Goal: Task Accomplishment & Management: Manage account settings

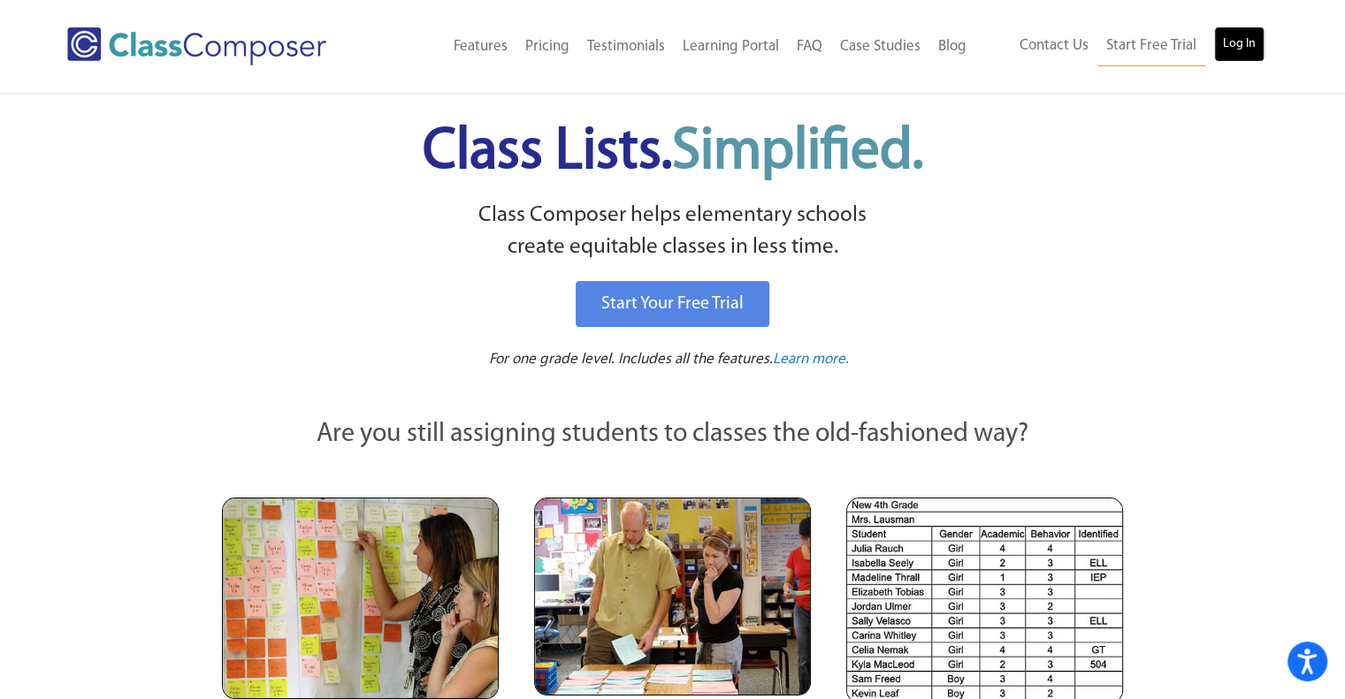
click at [1234, 52] on link "Log In" at bounding box center [1239, 44] width 50 height 35
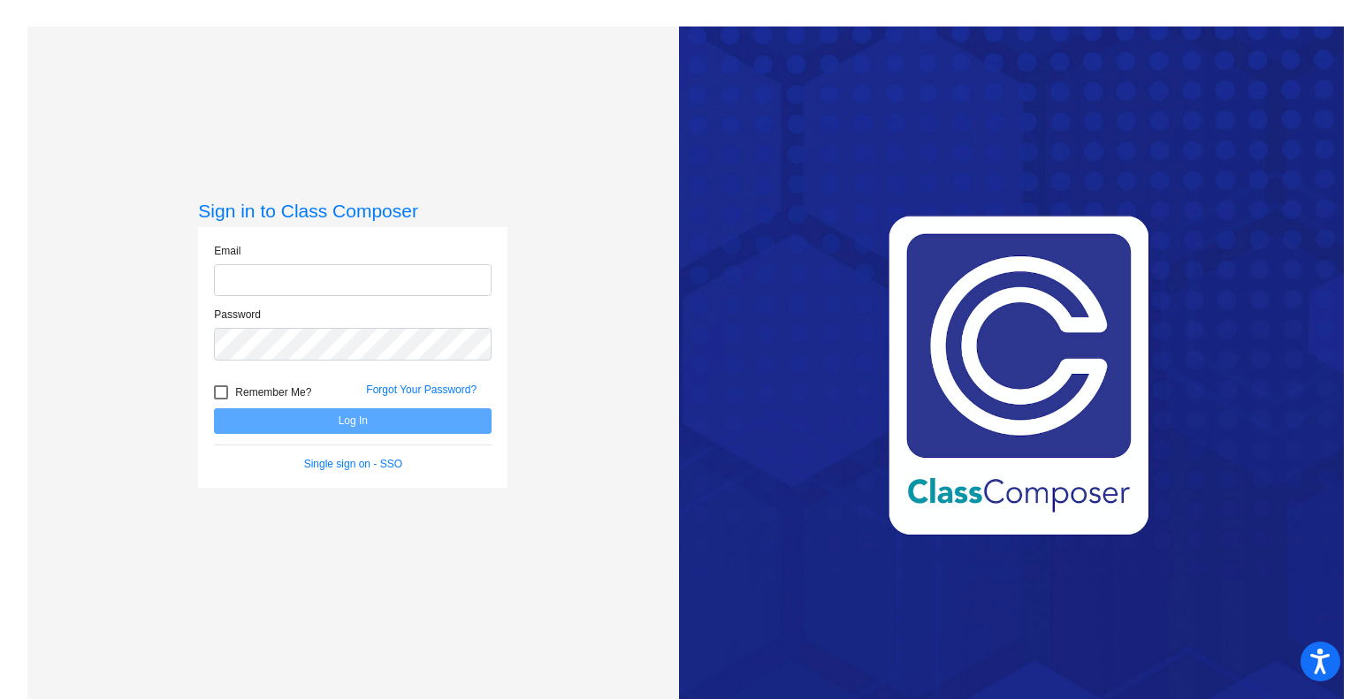
type input "[EMAIL_ADDRESS][DOMAIN_NAME]"
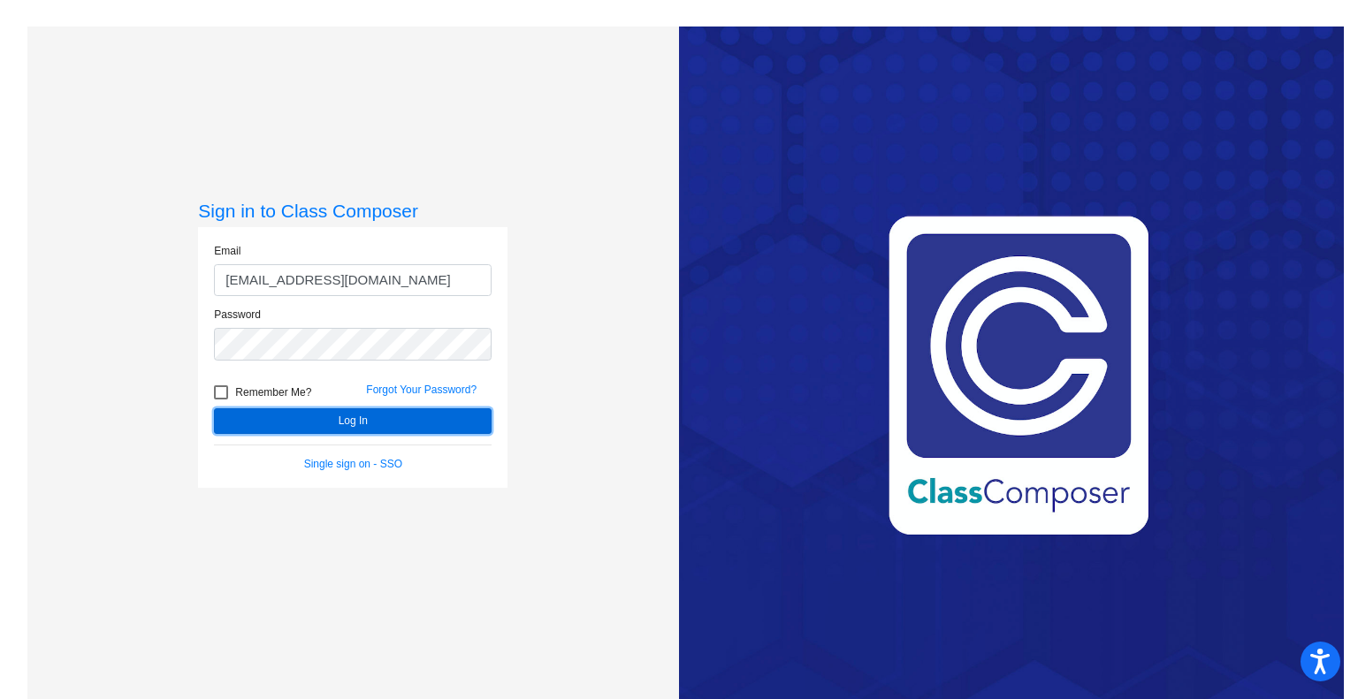
click at [357, 423] on button "Log In" at bounding box center [353, 422] width 278 height 26
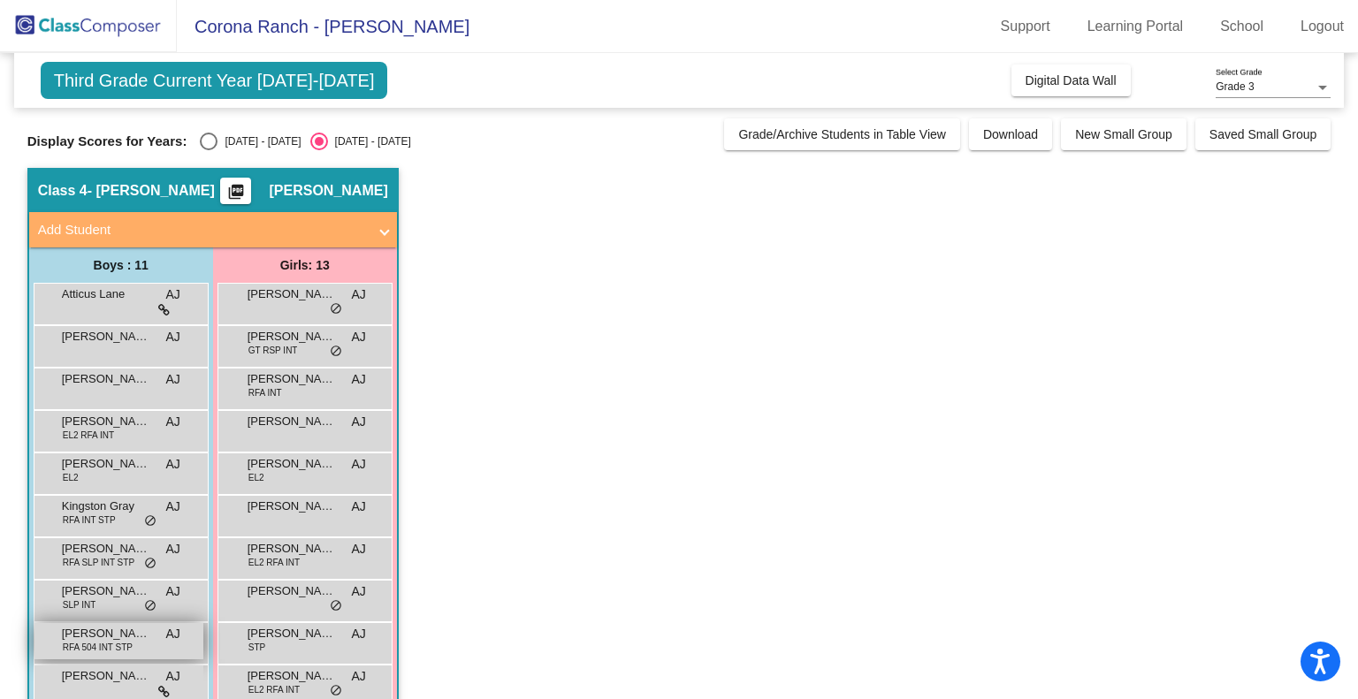
click at [98, 642] on span "RFA 504 INT STP" at bounding box center [98, 647] width 70 height 13
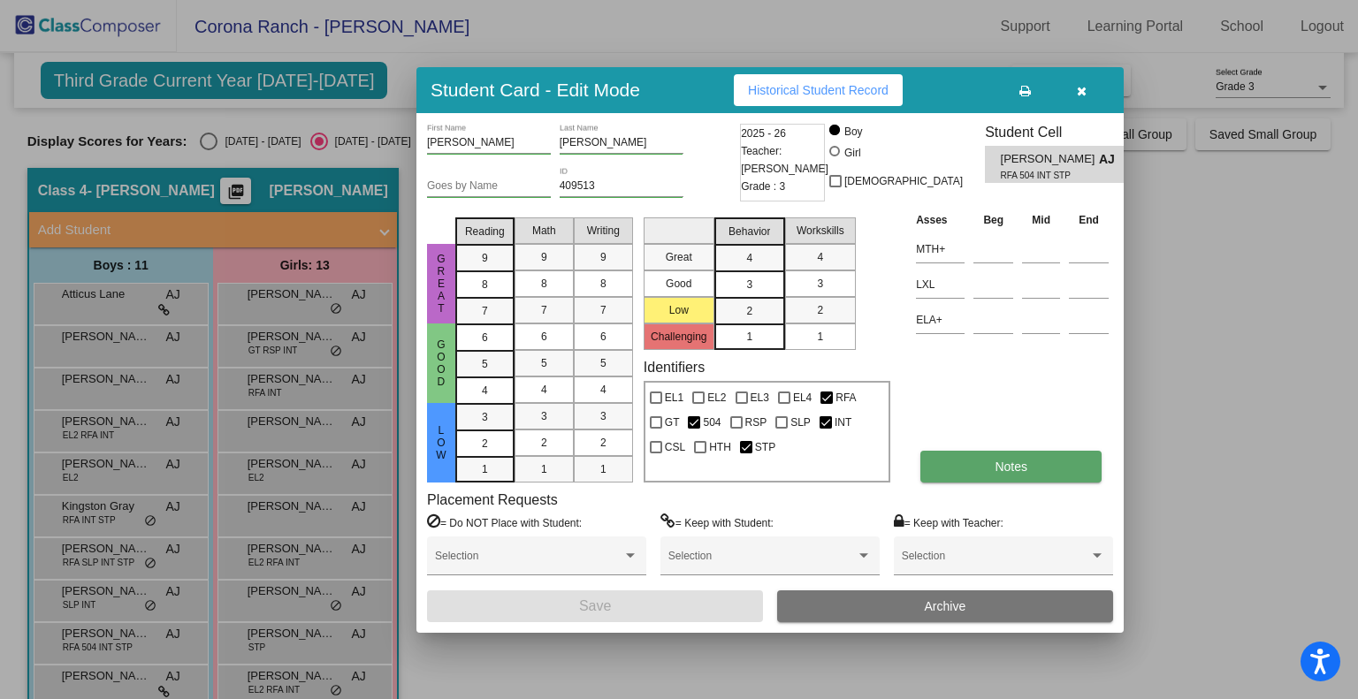
click at [1023, 475] on button "Notes" at bounding box center [1010, 467] width 181 height 32
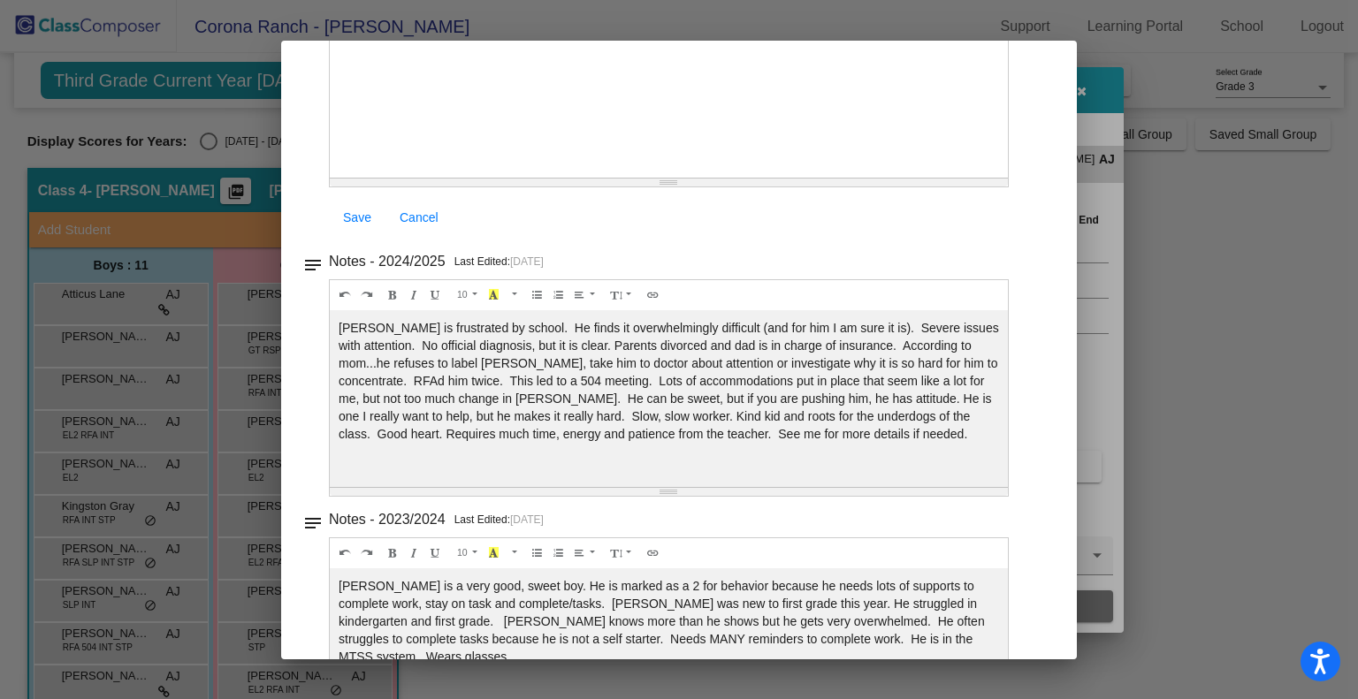
scroll to position [236, 0]
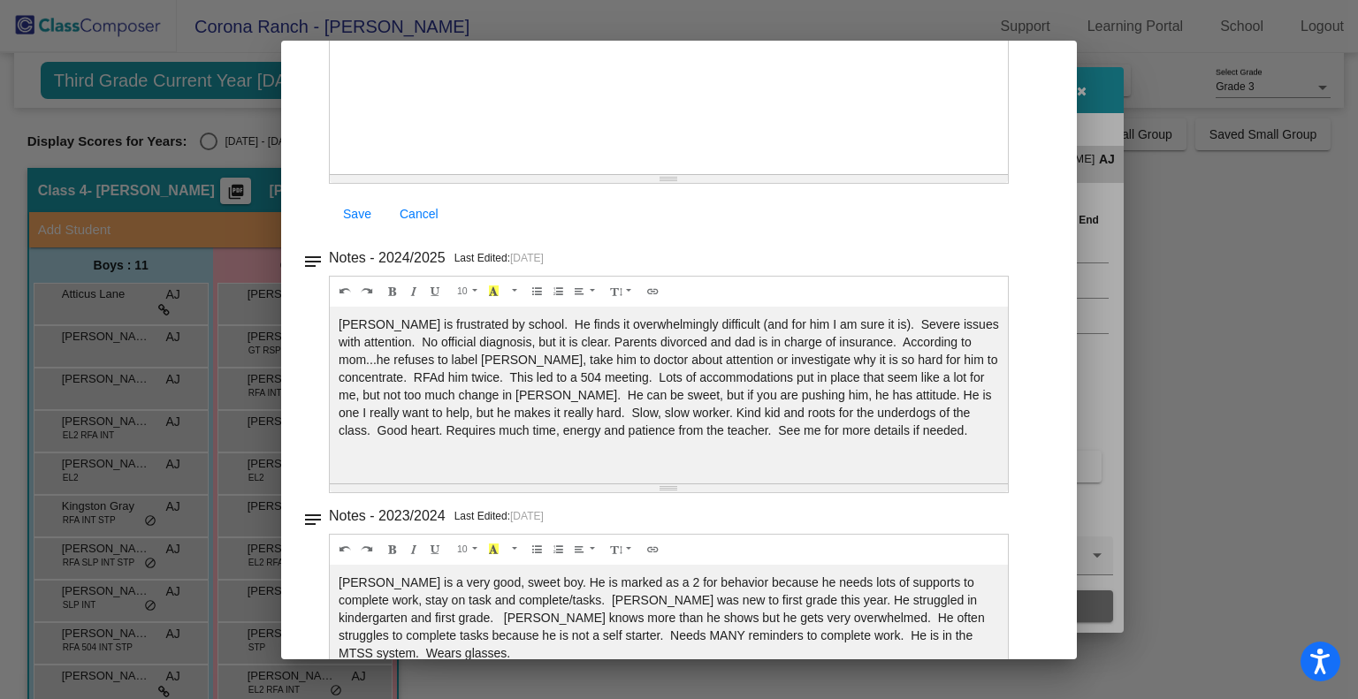
click at [1153, 355] on div at bounding box center [679, 349] width 1358 height 699
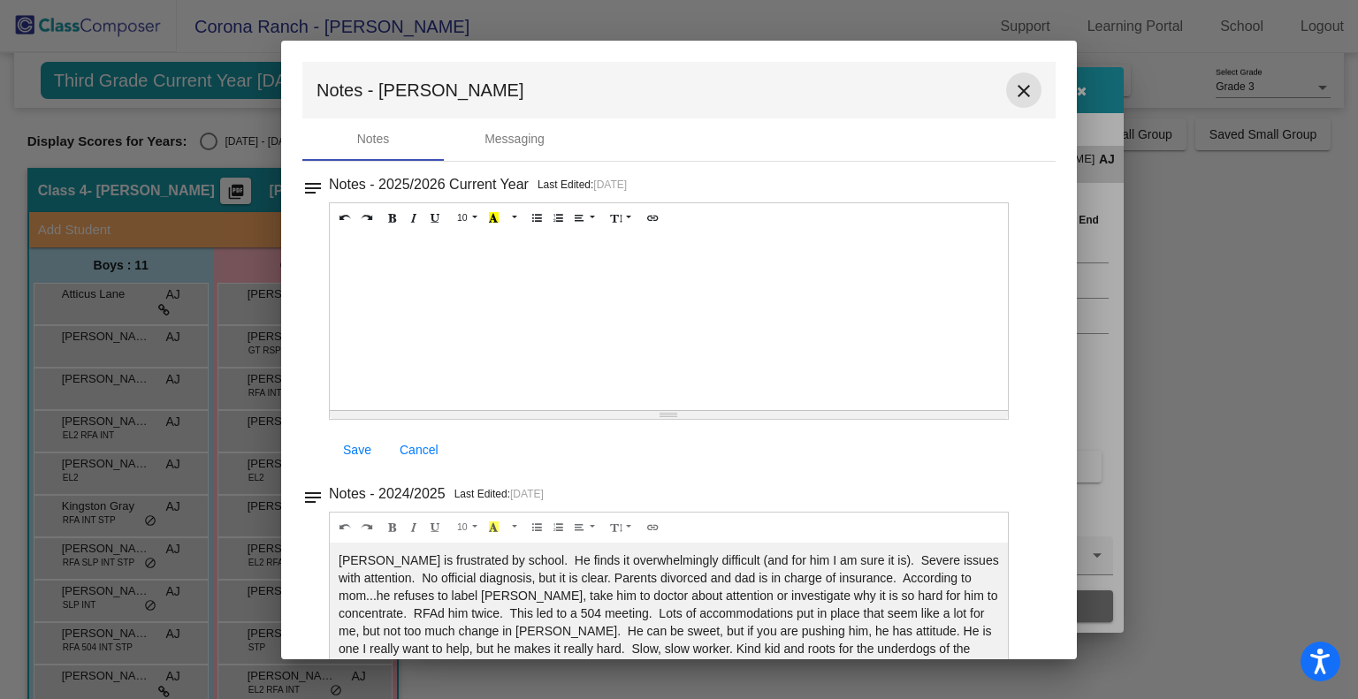
click at [1013, 90] on mat-icon "close" at bounding box center [1023, 90] width 21 height 21
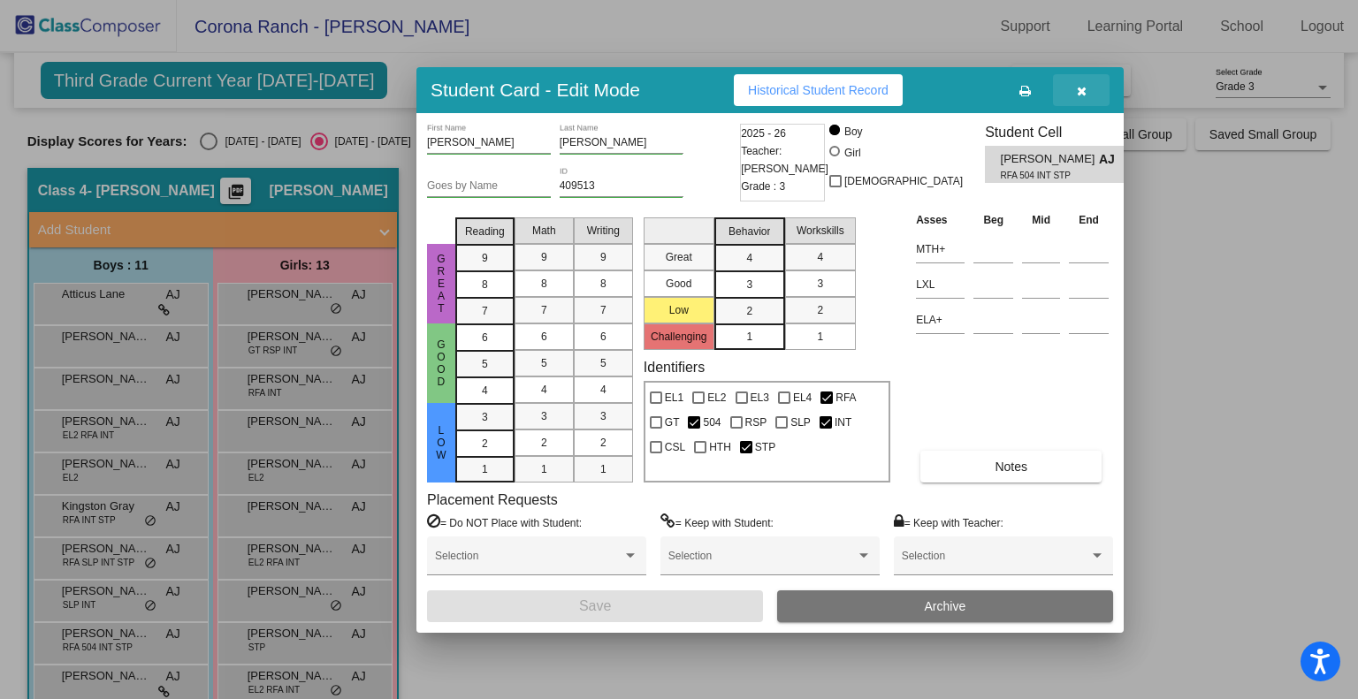
click at [1085, 87] on icon "button" at bounding box center [1082, 91] width 10 height 12
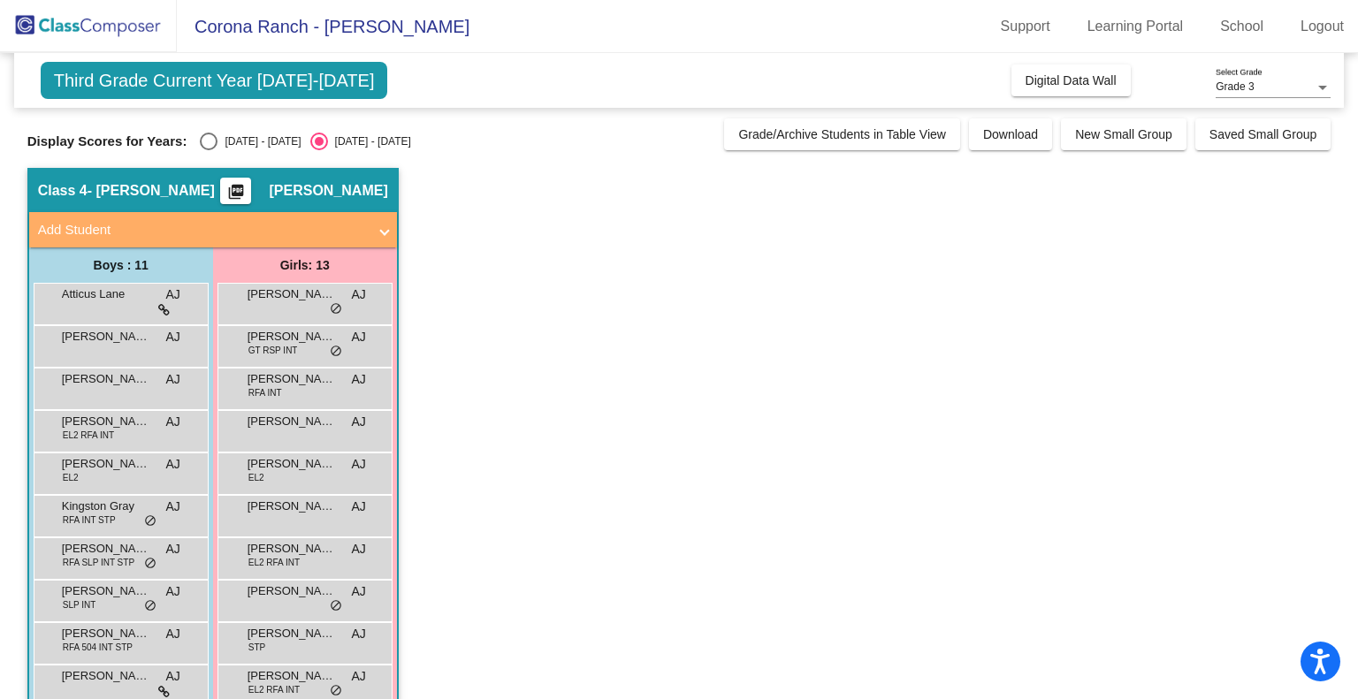
click at [566, 363] on app-classroom "Class 4 - [PERSON_NAME] picture_as_pdf [PERSON_NAME] Add Student First Name Las…" at bounding box center [679, 515] width 1304 height 695
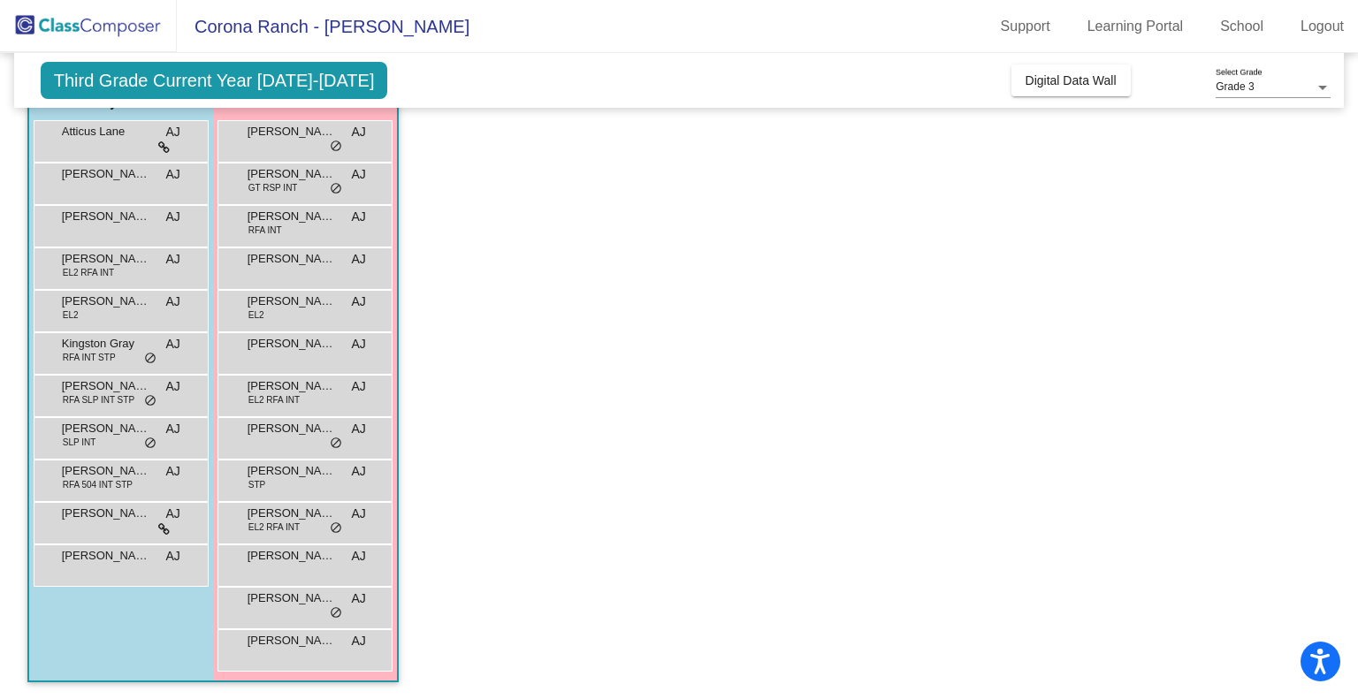
scroll to position [127, 0]
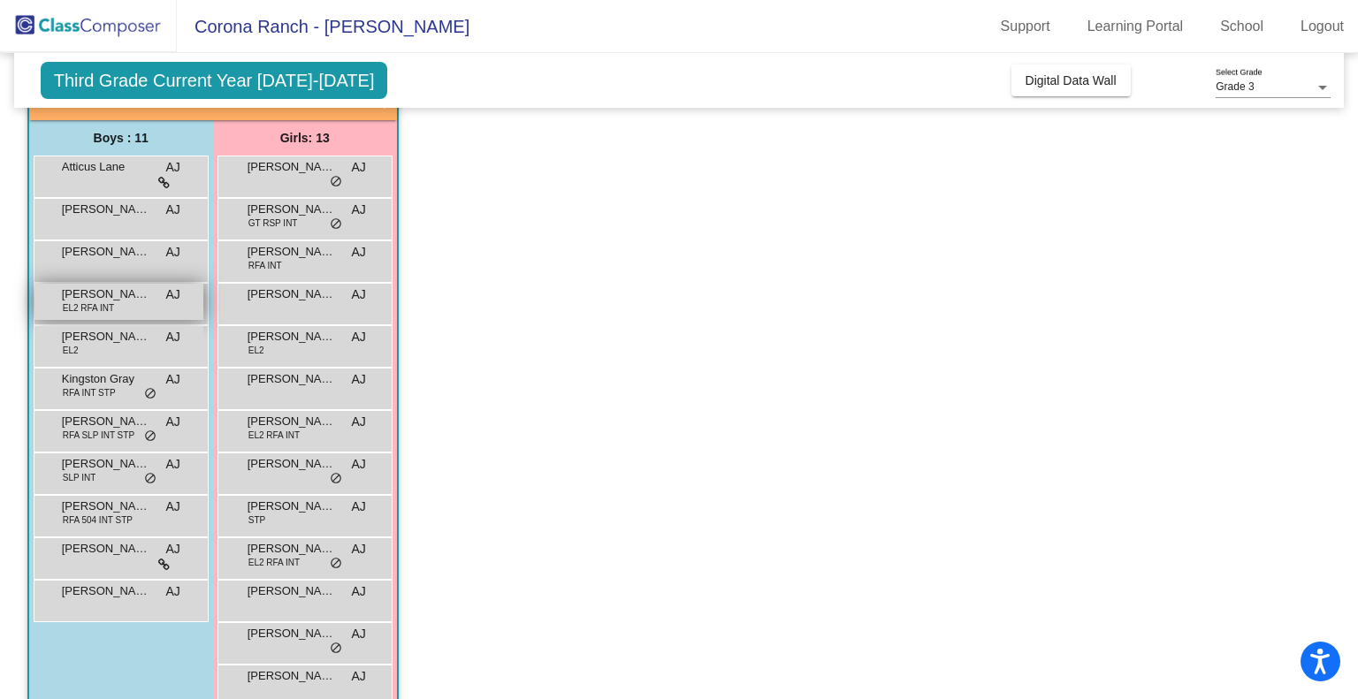
click at [81, 307] on span "EL2 RFA INT" at bounding box center [88, 308] width 51 height 13
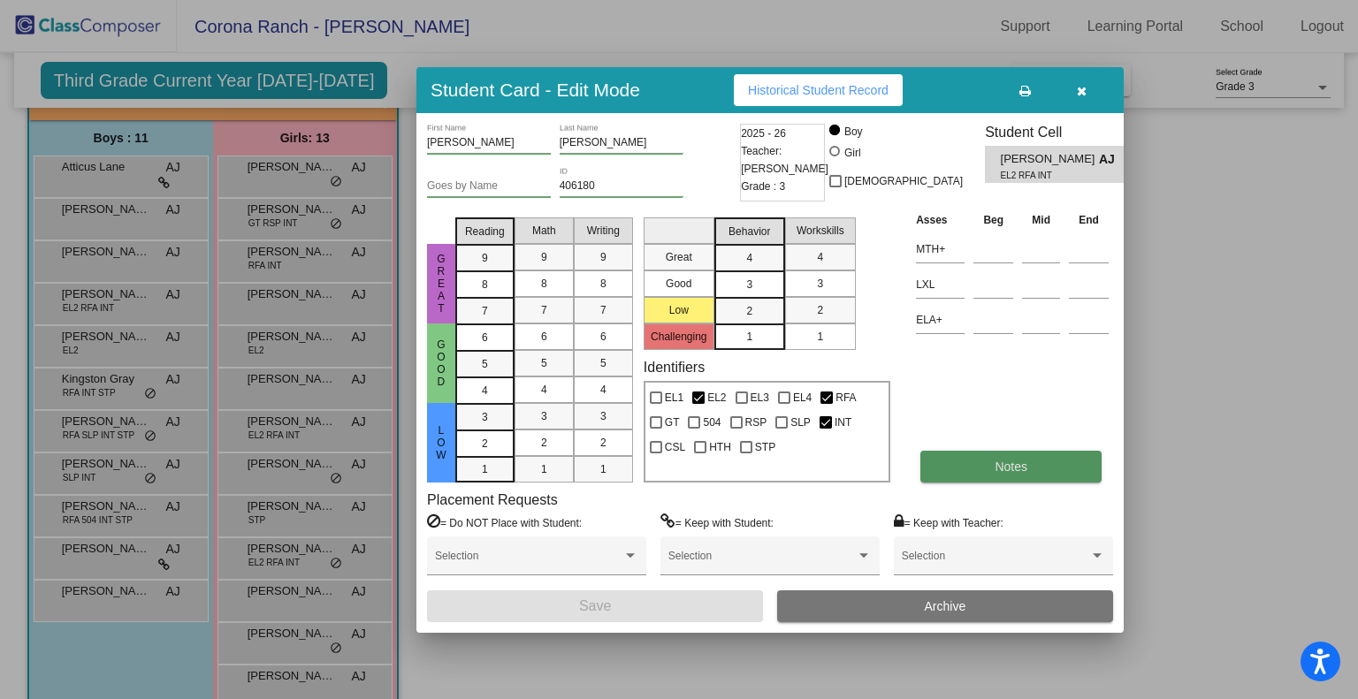
click at [1004, 475] on button "Notes" at bounding box center [1010, 467] width 181 height 32
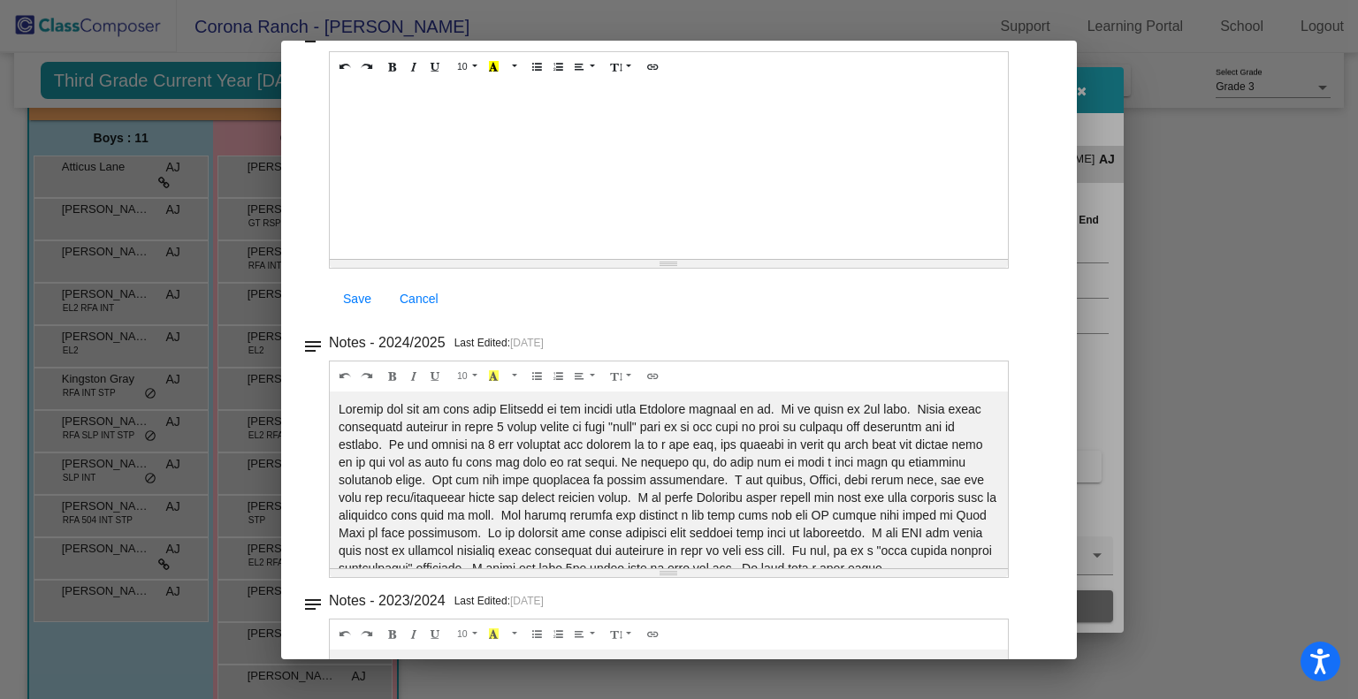
scroll to position [157, 0]
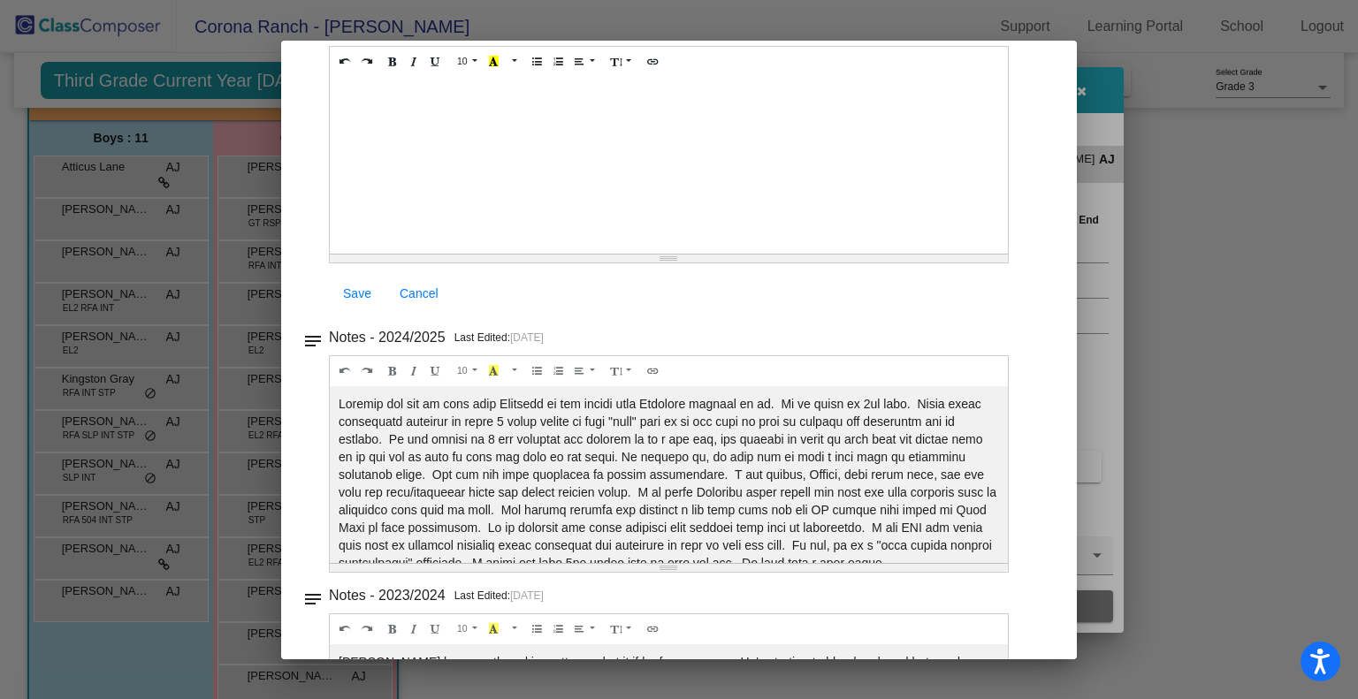
click at [1142, 218] on div at bounding box center [679, 349] width 1358 height 699
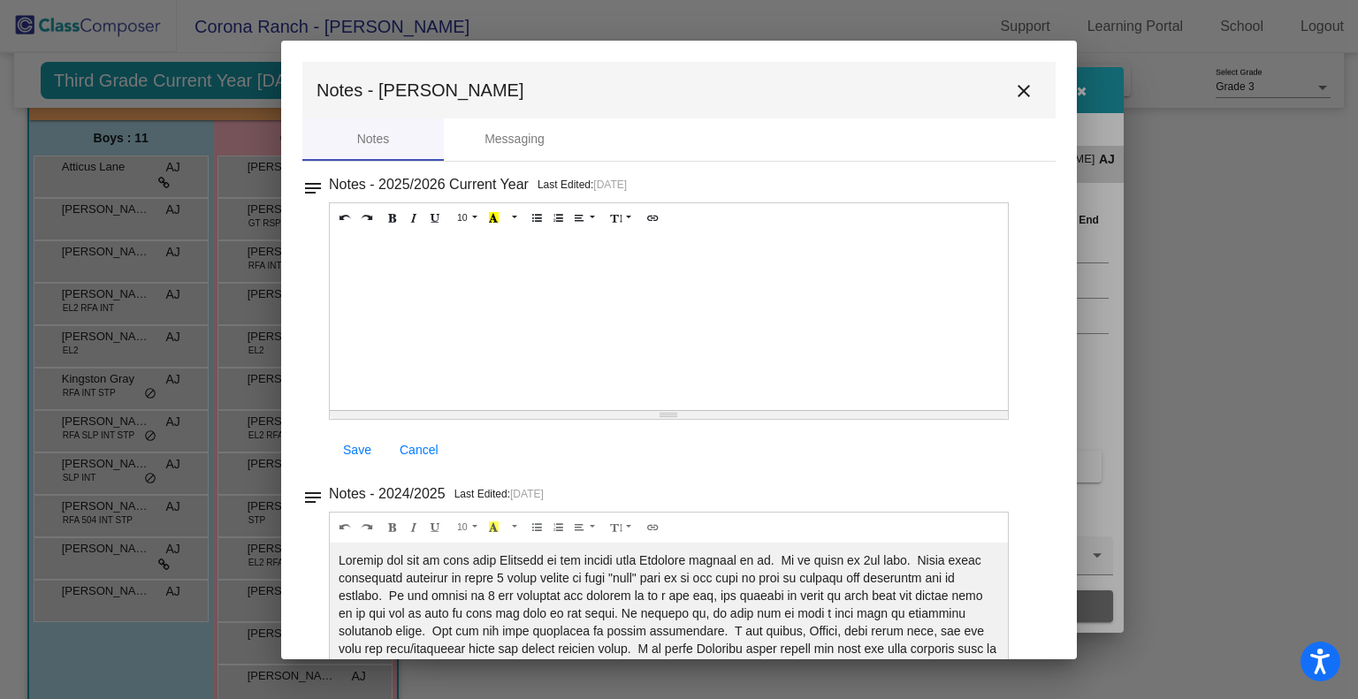
click at [1015, 91] on mat-icon "close" at bounding box center [1023, 90] width 21 height 21
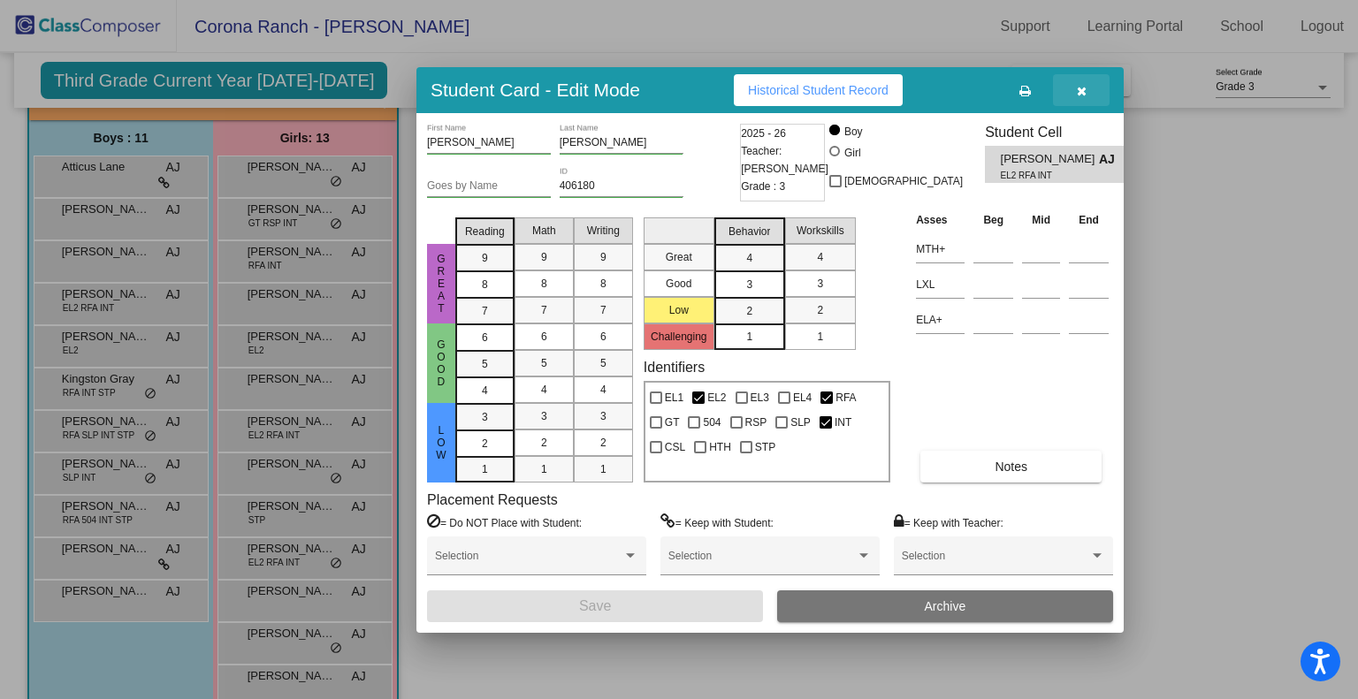
click at [1080, 92] on icon "button" at bounding box center [1082, 91] width 10 height 12
